Goal: Check status: Check status

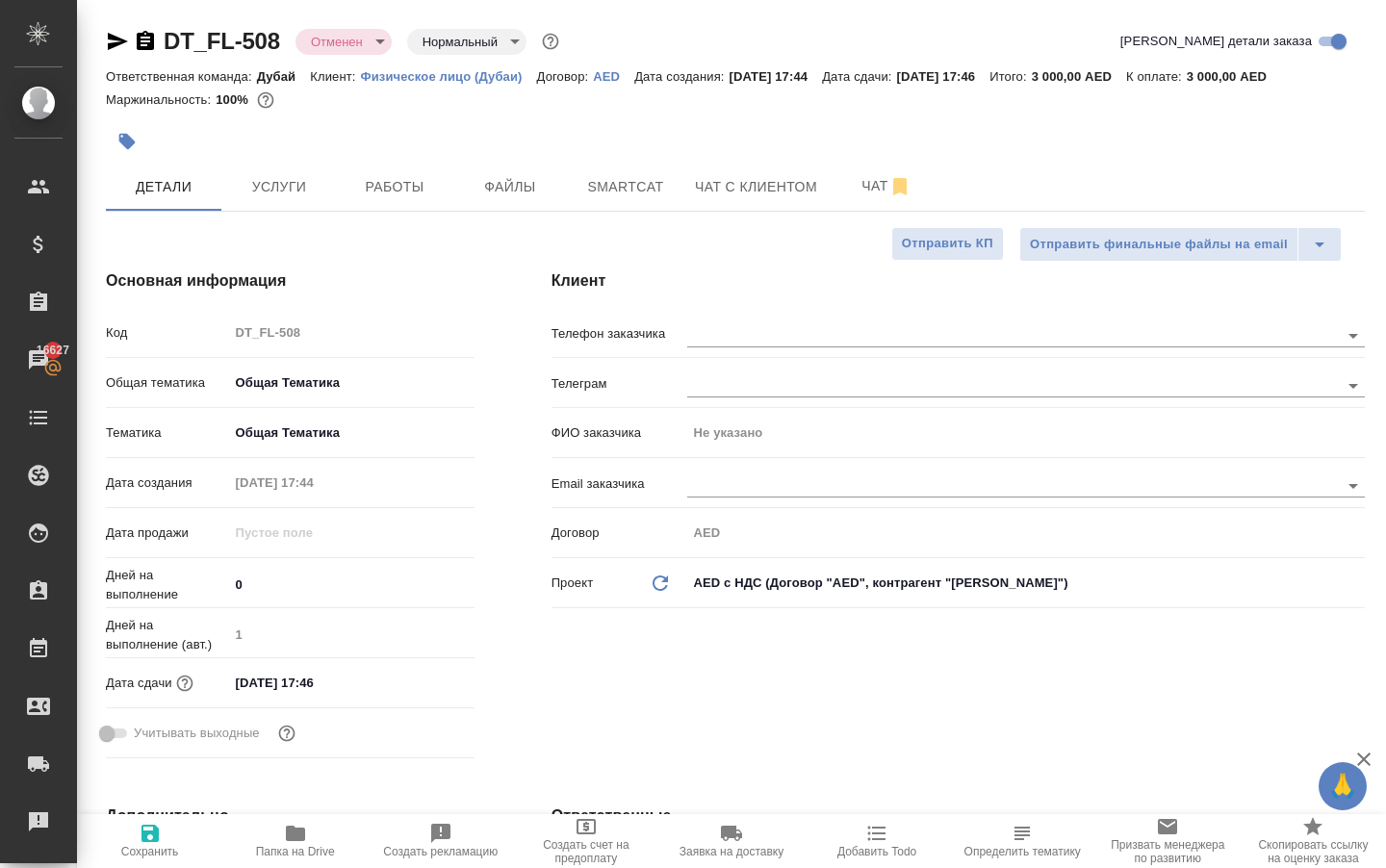
select select "RU"
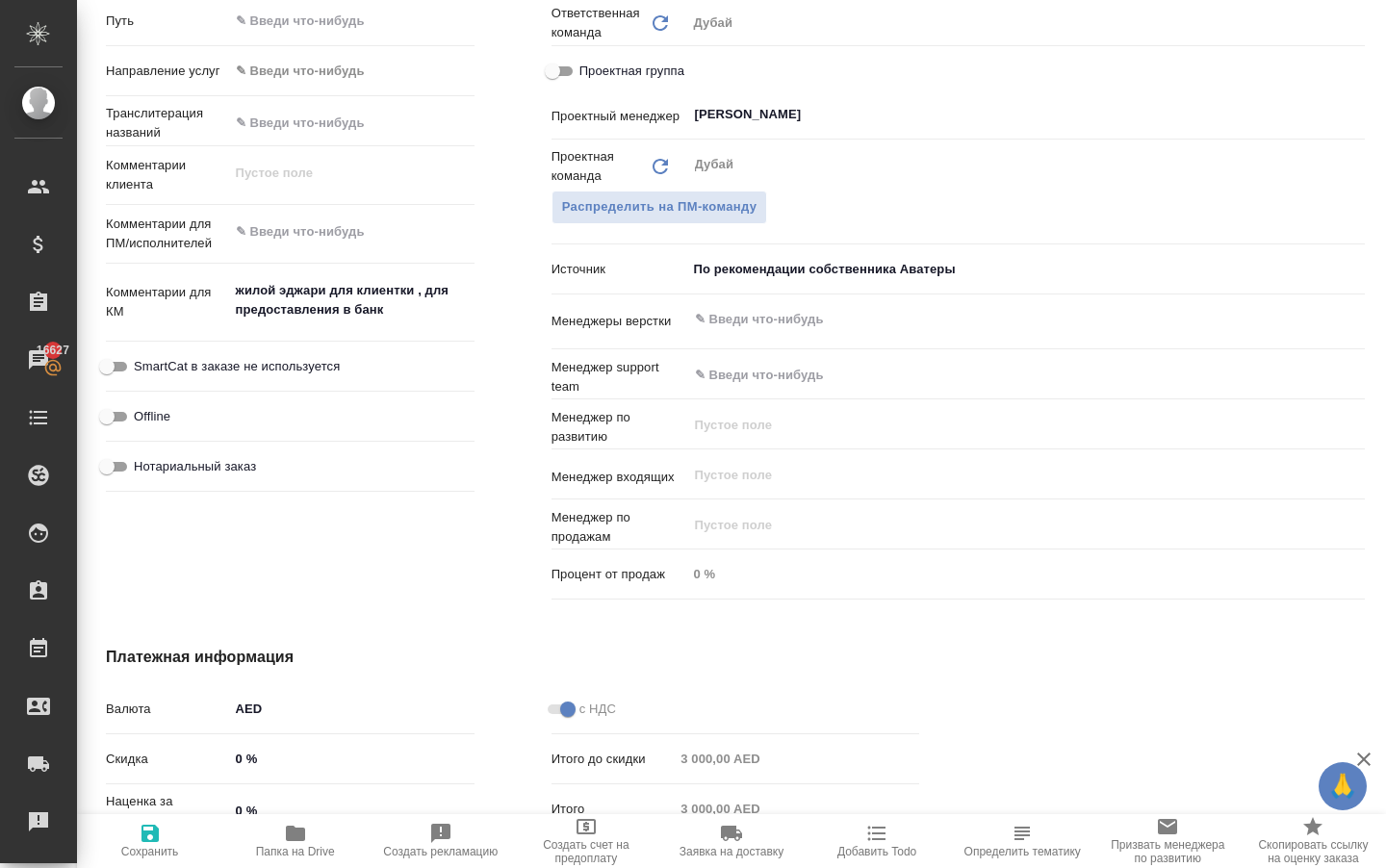
scroll to position [899, 0]
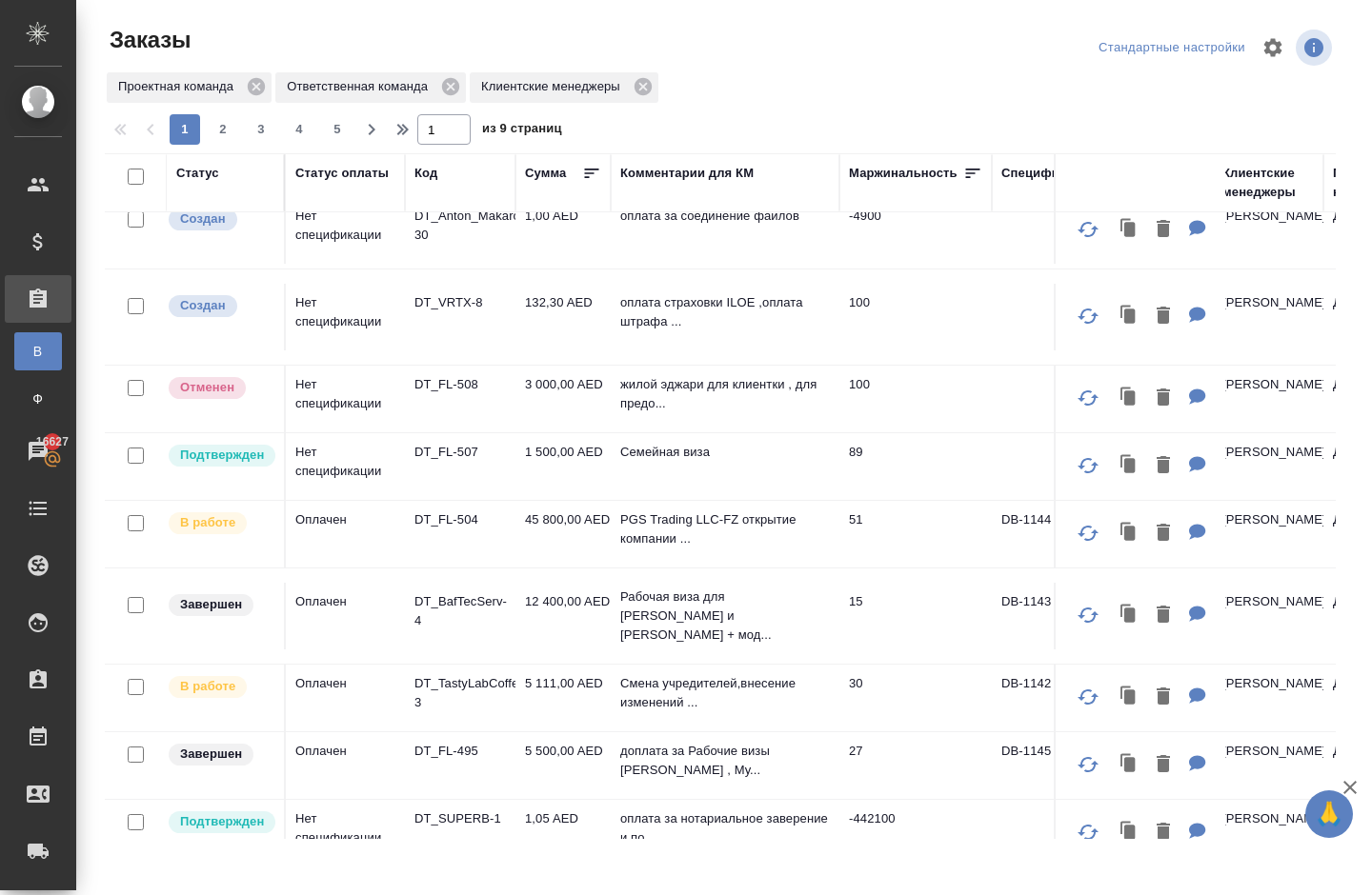
scroll to position [101, 0]
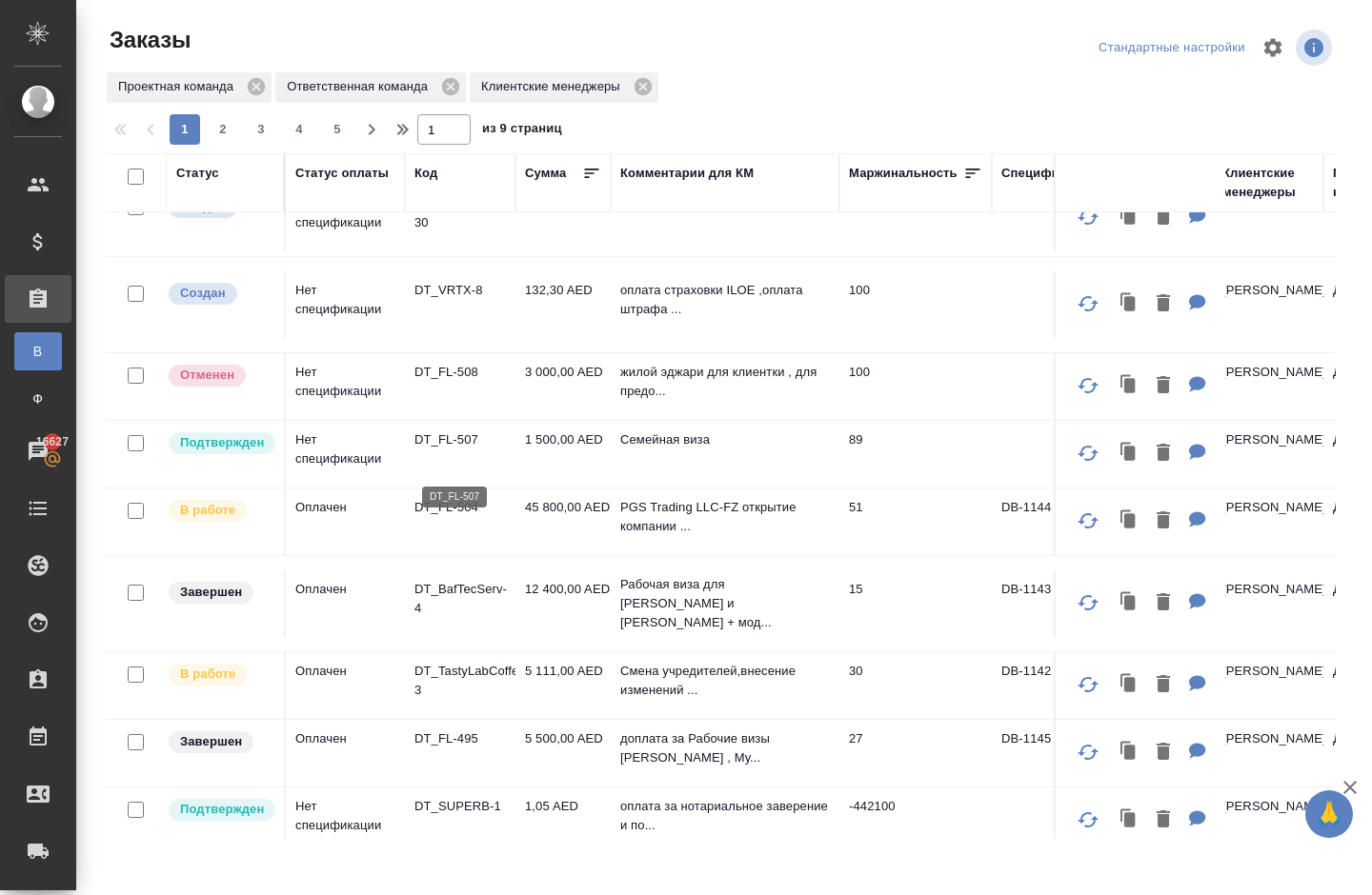
click at [446, 449] on p "DT_FL-507" at bounding box center [459, 440] width 91 height 19
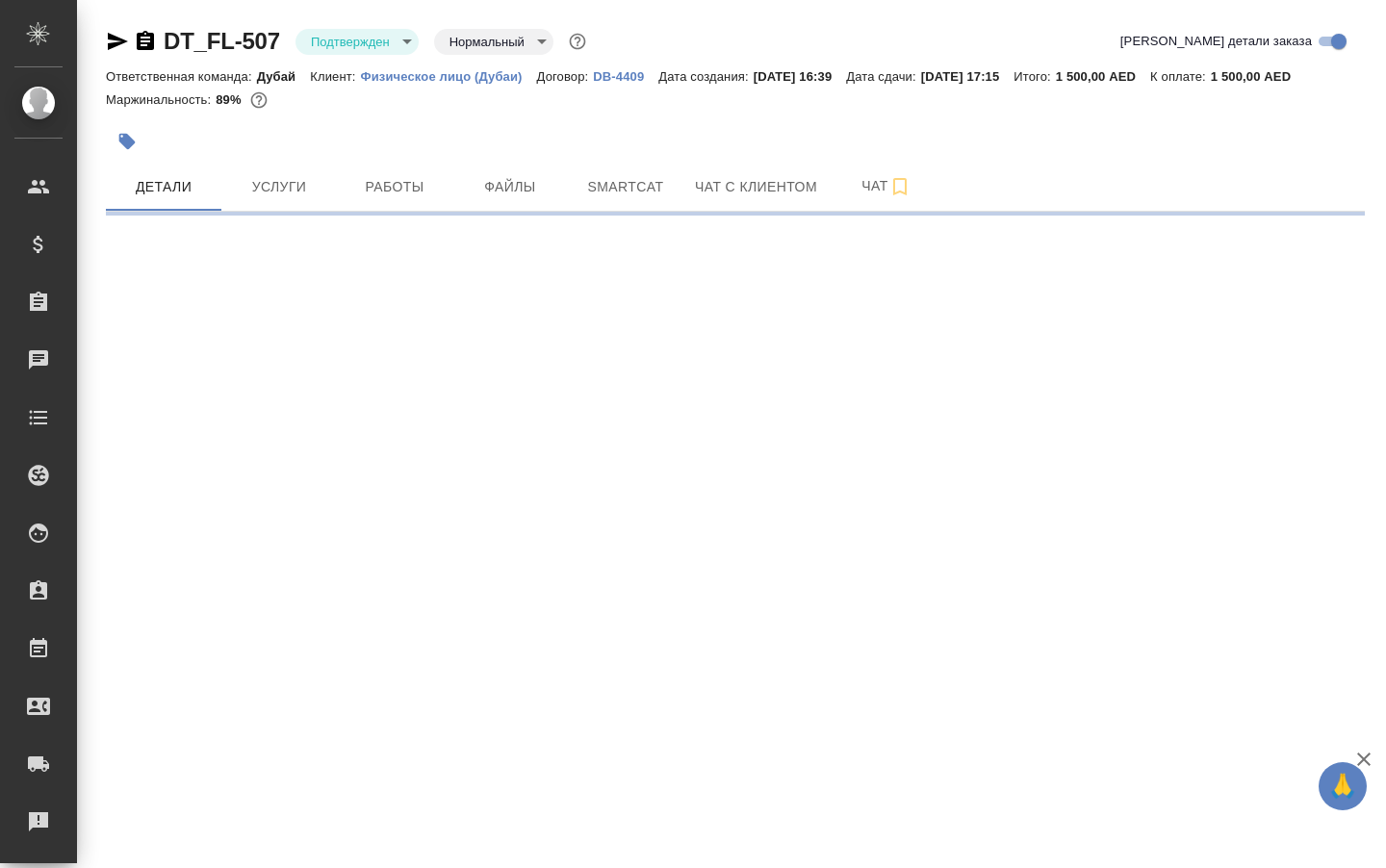
select select "RU"
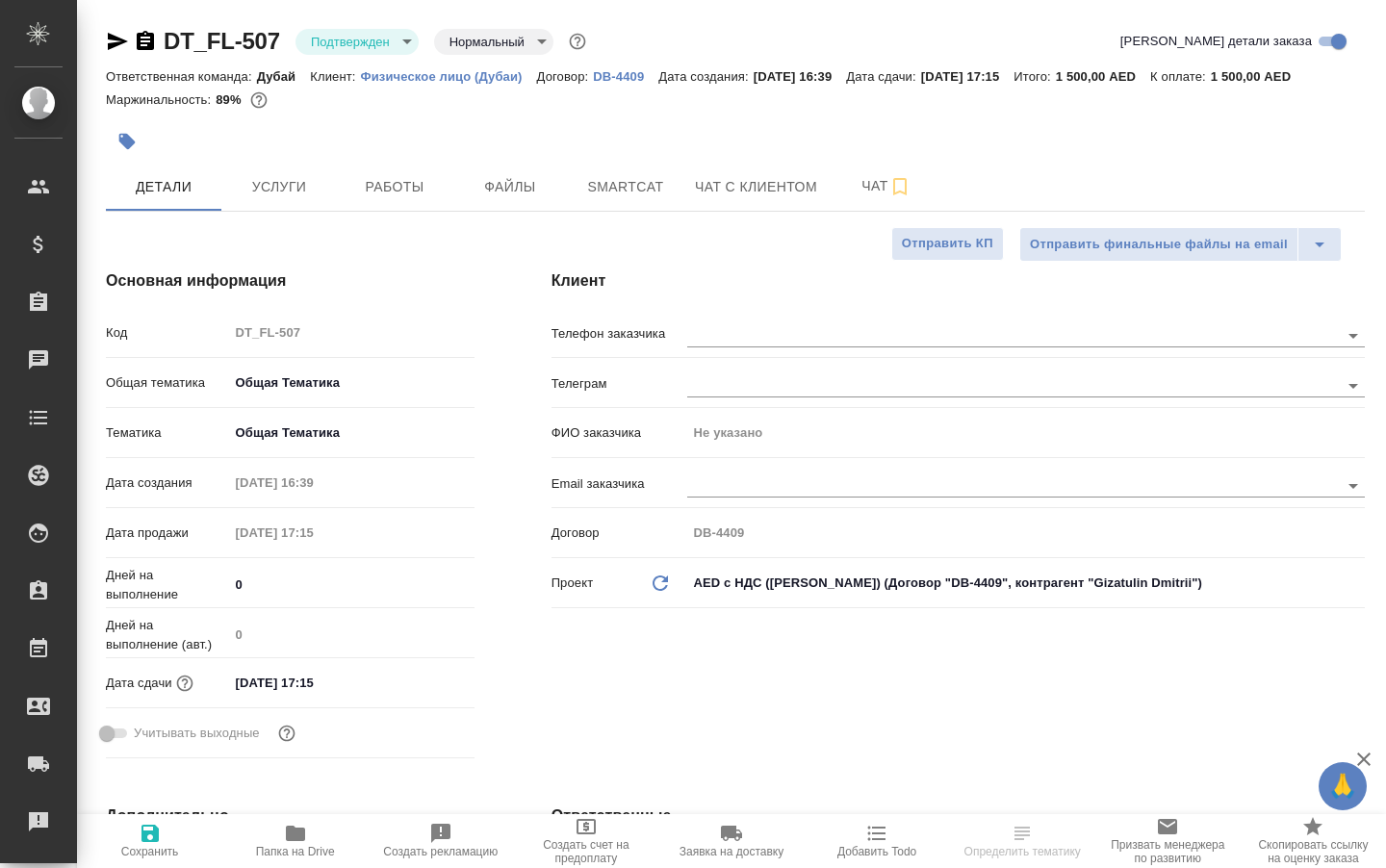
type textarea "x"
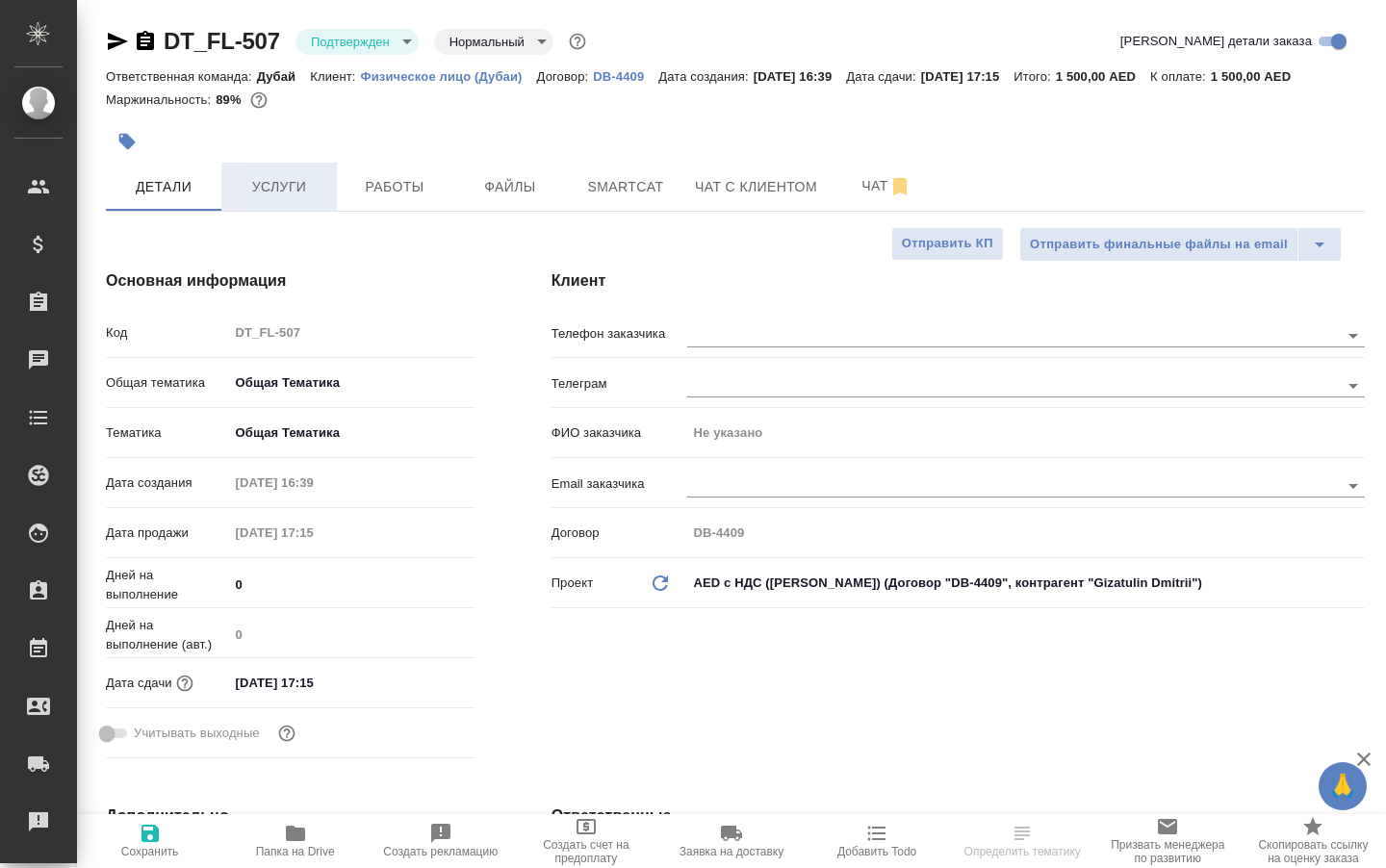
type textarea "x"
click at [383, 199] on span "Работы" at bounding box center [394, 187] width 92 height 24
type input "[PERSON_NAME]"
